Goal: Find specific page/section: Find specific page/section

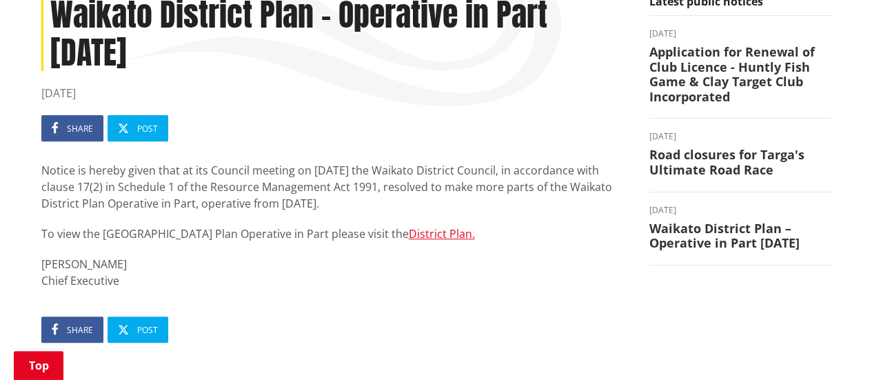
scroll to position [204, 0]
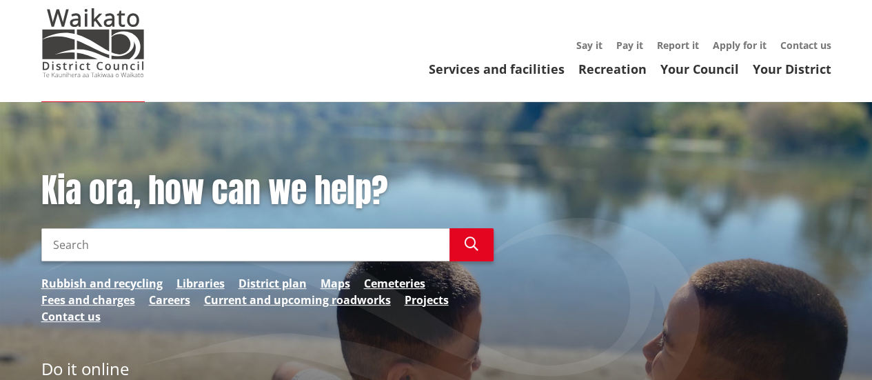
scroll to position [37, 0]
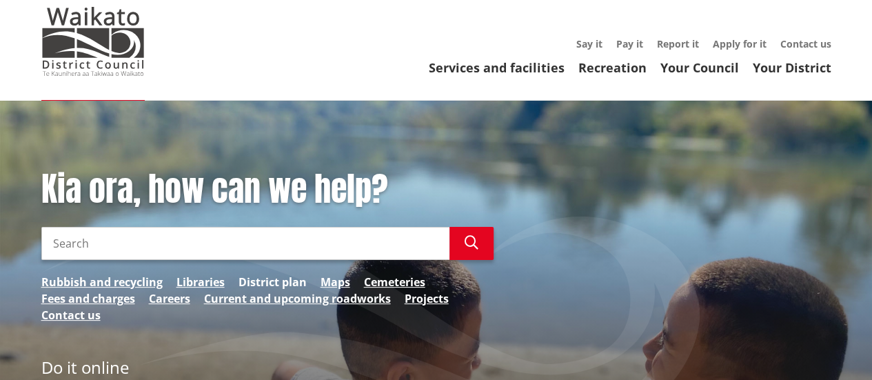
click at [276, 280] on link "District plan" at bounding box center [273, 282] width 68 height 17
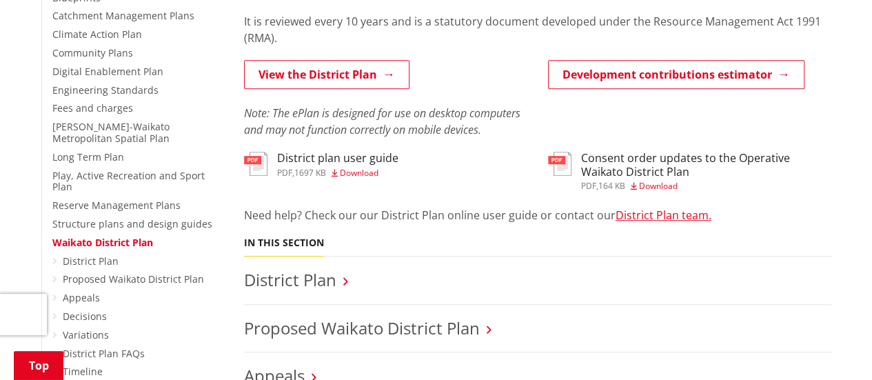
scroll to position [376, 0]
click at [81, 254] on link "District Plan" at bounding box center [91, 260] width 56 height 13
